Goal: Task Accomplishment & Management: Use online tool/utility

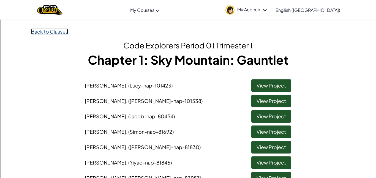
click at [43, 31] on link "Back to Classes" at bounding box center [49, 31] width 37 height 6
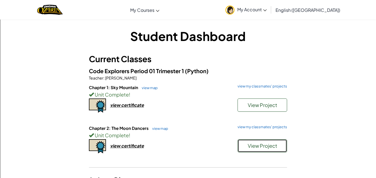
click at [268, 147] on span "View Project" at bounding box center [261, 145] width 29 height 6
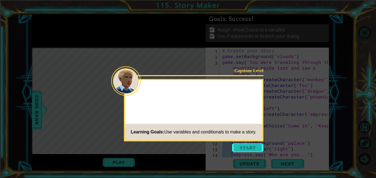
click at [250, 146] on button "Start" at bounding box center [247, 147] width 31 height 9
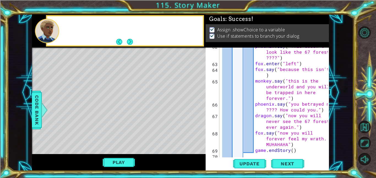
scroll to position [560, 0]
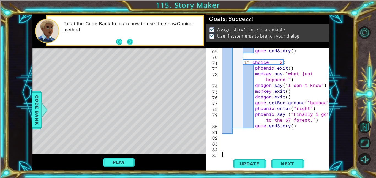
click at [129, 40] on button "Next" at bounding box center [129, 42] width 6 height 6
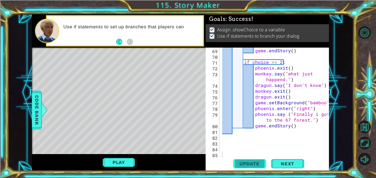
click at [254, 165] on span "Update" at bounding box center [249, 163] width 31 height 5
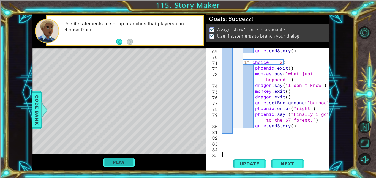
click at [131, 164] on button "Play" at bounding box center [119, 162] width 32 height 10
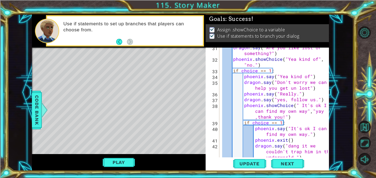
scroll to position [205, 0]
click at [112, 163] on button "Play" at bounding box center [119, 162] width 32 height 10
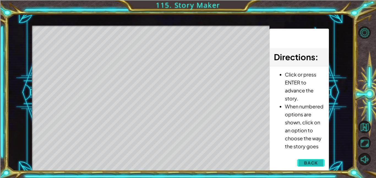
click at [299, 162] on button "Back" at bounding box center [311, 162] width 28 height 11
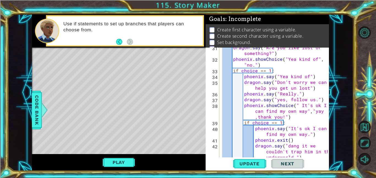
click at [299, 162] on span "Next" at bounding box center [287, 163] width 24 height 5
